Goal: Navigation & Orientation: Find specific page/section

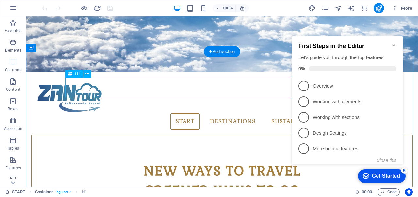
scroll to position [234, 0]
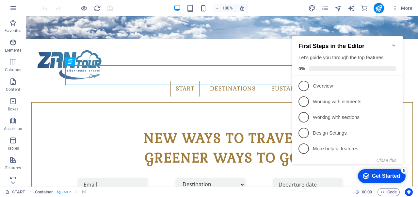
click at [393, 44] on icon "Minimize checklist" at bounding box center [393, 45] width 3 height 2
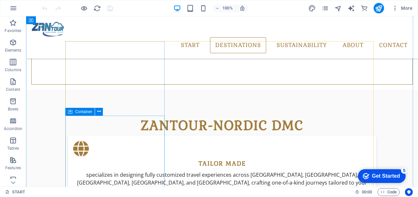
scroll to position [512, 0]
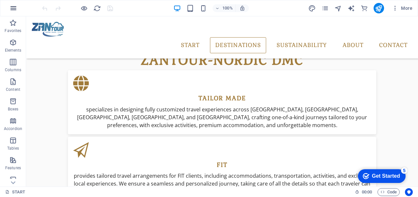
click at [0, 0] on icon "button" at bounding box center [0, 0] width 0 height 0
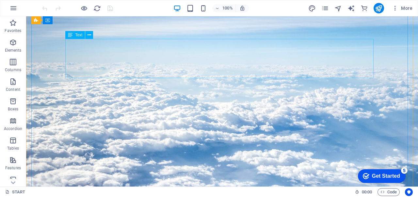
scroll to position [0, 0]
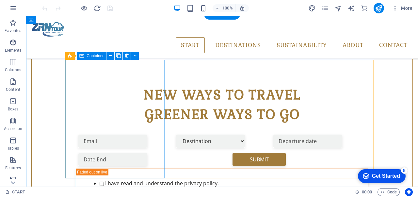
scroll to position [181, 0]
